Goal: Navigation & Orientation: Find specific page/section

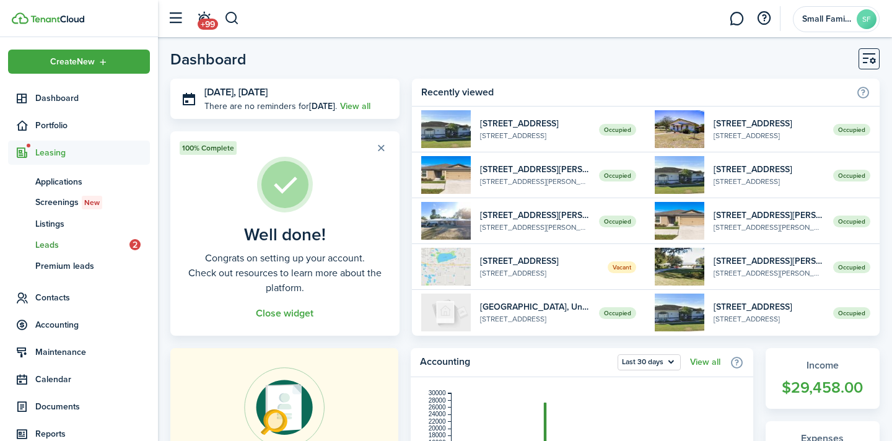
click at [79, 240] on span "Leads" at bounding box center [82, 245] width 94 height 13
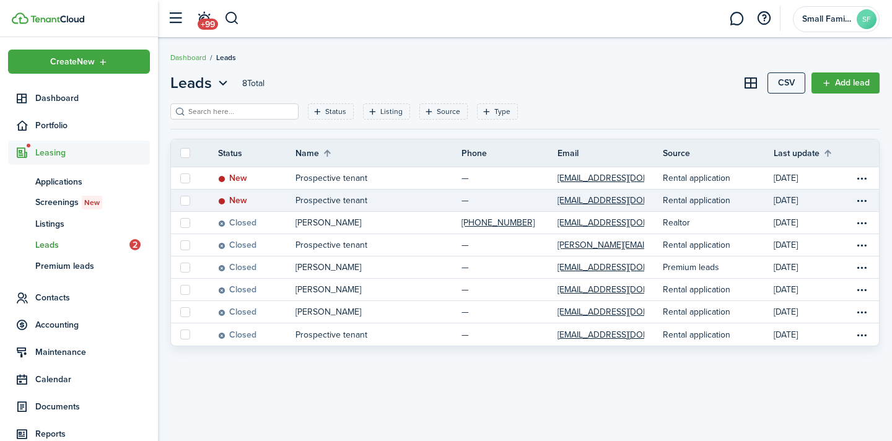
click at [350, 199] on p "Prospective tenant" at bounding box center [331, 200] width 72 height 13
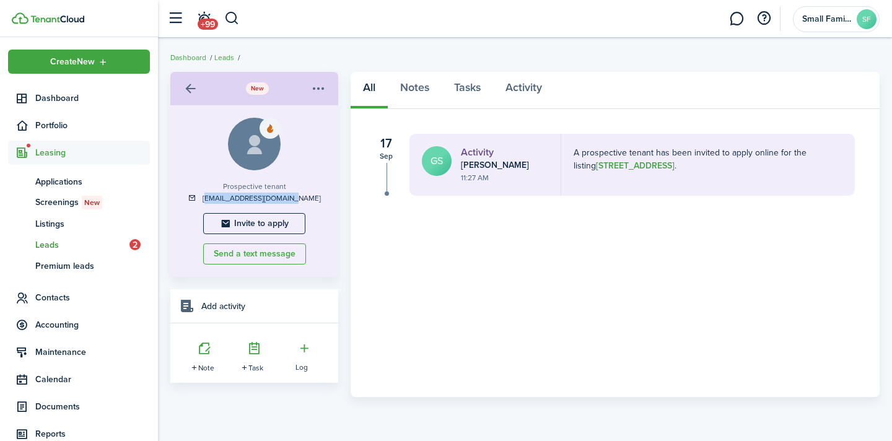
drag, startPoint x: 304, startPoint y: 196, endPoint x: 223, endPoint y: 201, distance: 80.7
click at [223, 201] on div "[EMAIL_ADDRESS][DOMAIN_NAME]" at bounding box center [254, 198] width 143 height 11
copy link "[EMAIL_ADDRESS][DOMAIN_NAME]"
click at [83, 298] on span "Contacts" at bounding box center [92, 297] width 115 height 13
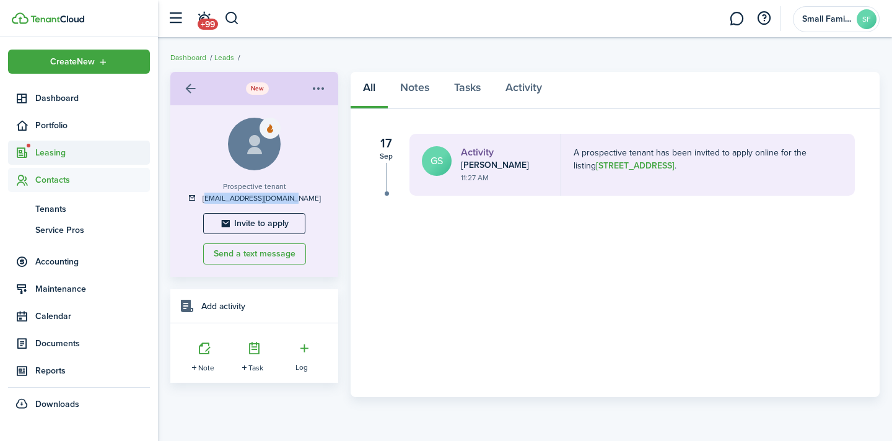
click at [95, 156] on span "Leasing" at bounding box center [92, 152] width 115 height 13
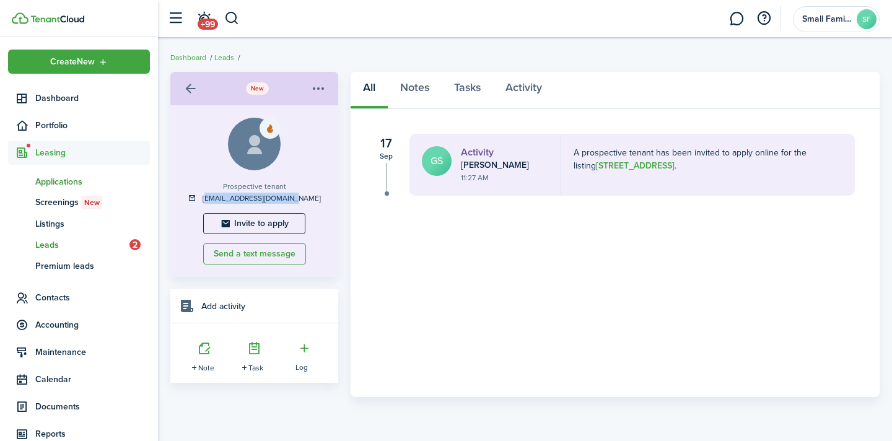
click at [91, 180] on span "Applications" at bounding box center [92, 181] width 115 height 13
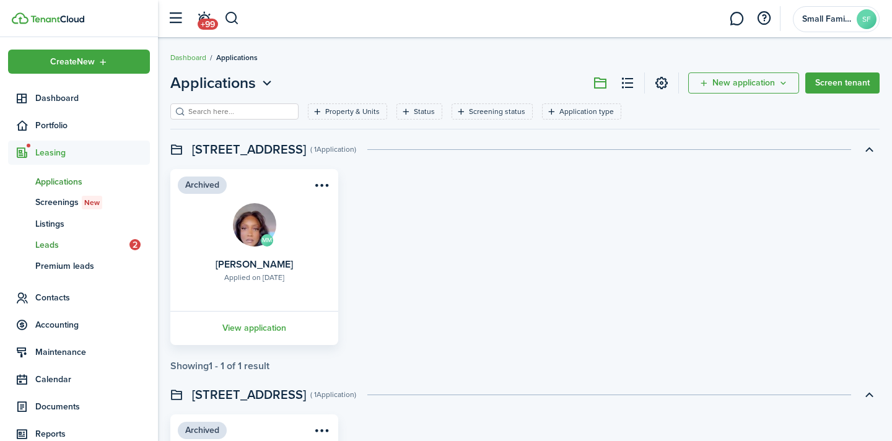
click at [71, 248] on span "Leads" at bounding box center [82, 245] width 94 height 13
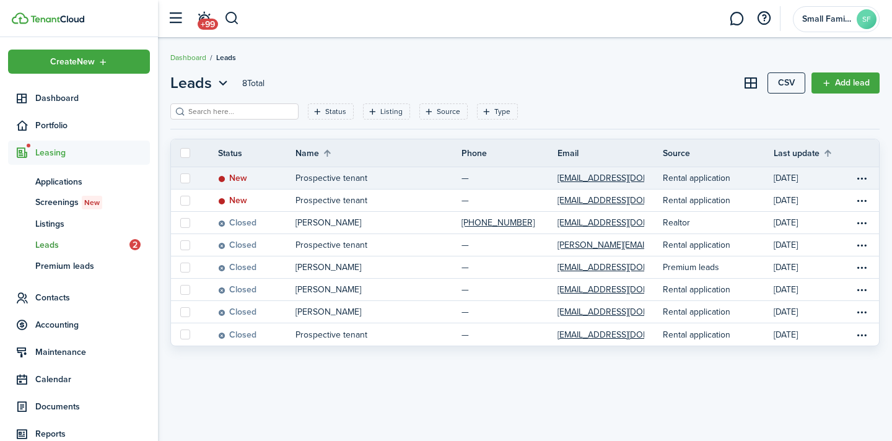
click at [336, 180] on p "Prospective tenant" at bounding box center [331, 178] width 72 height 13
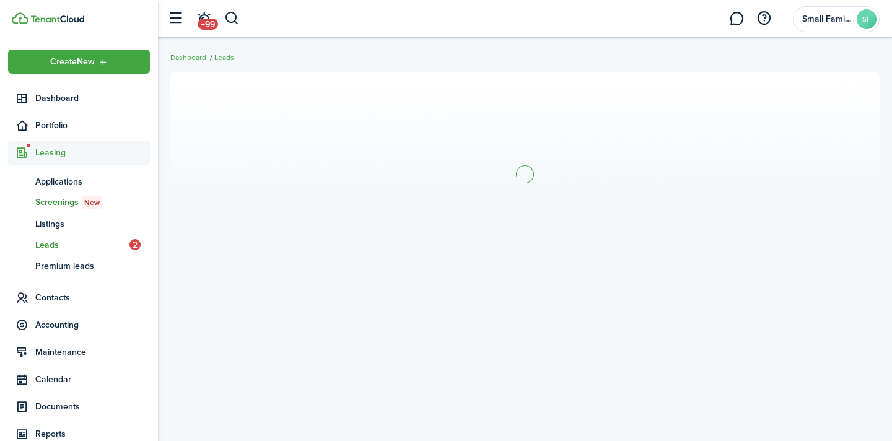
click at [63, 201] on span "Screenings New" at bounding box center [92, 203] width 115 height 14
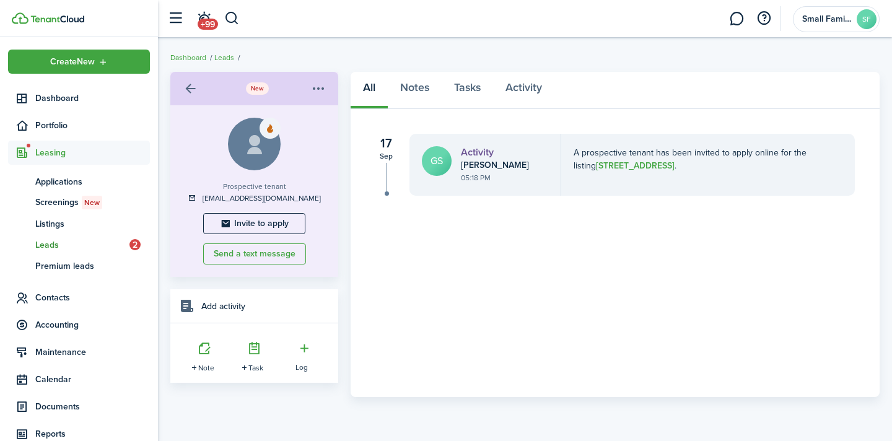
click at [62, 248] on span "Leads" at bounding box center [82, 245] width 94 height 13
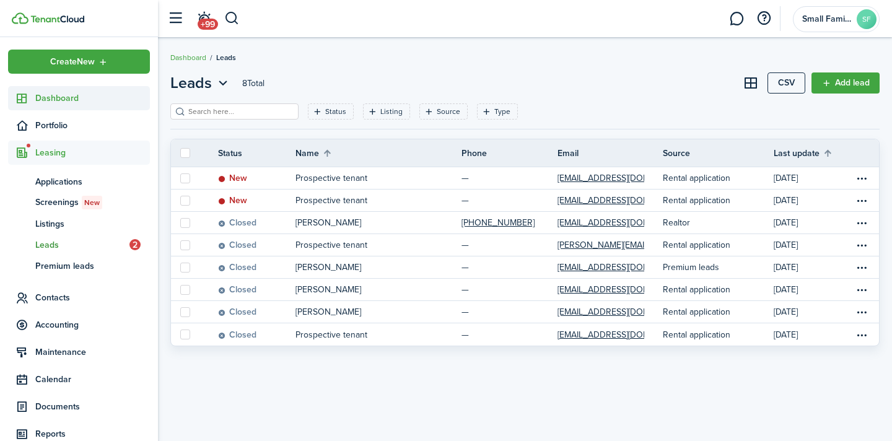
click at [44, 101] on span "Dashboard" at bounding box center [92, 98] width 115 height 13
